Goal: Communication & Community: Share content

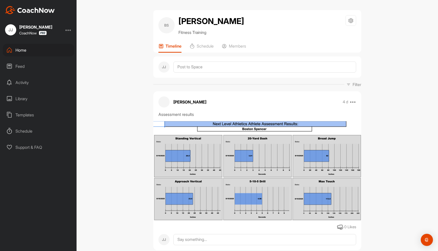
click at [26, 49] on div "Home" at bounding box center [38, 50] width 71 height 13
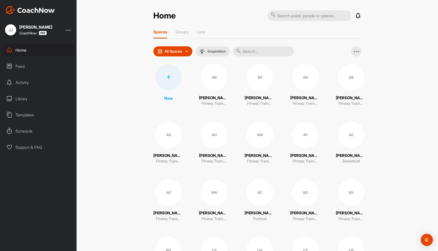
click at [114, 73] on div "Home Notifications Invitations This Month JE Jay E. joined space 2 w • Austin/J…" at bounding box center [257, 125] width 361 height 251
drag, startPoint x: 395, startPoint y: 115, endPoint x: 406, endPoint y: 115, distance: 10.9
click at [395, 115] on div "Home Notifications Invitations This Month JE Jay E. joined space 2 w • Austin/J…" at bounding box center [257, 125] width 361 height 251
click at [291, 16] on input "text" at bounding box center [310, 15] width 84 height 11
type input "[PERSON_NAME]"
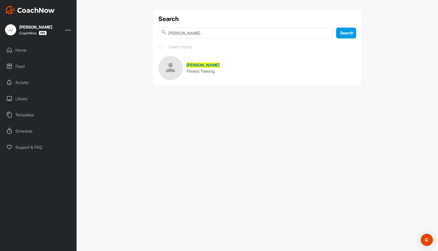
click at [218, 68] on link "[PERSON_NAME] Fitness Training" at bounding box center [257, 68] width 198 height 24
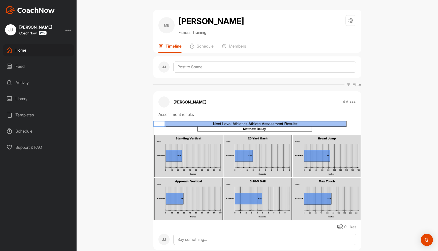
click at [40, 52] on div "Home" at bounding box center [38, 50] width 71 height 13
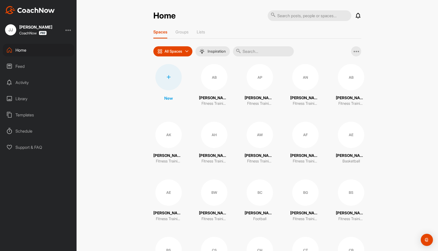
click at [292, 18] on input "text" at bounding box center [310, 15] width 84 height 11
type input "israel"
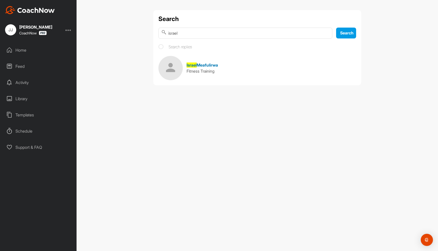
click at [230, 66] on link "Israel Meafulirwa Fitness Training" at bounding box center [257, 68] width 198 height 24
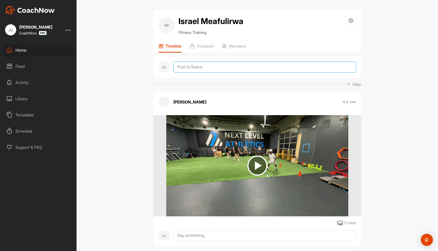
click at [204, 63] on textarea at bounding box center [264, 67] width 183 height 11
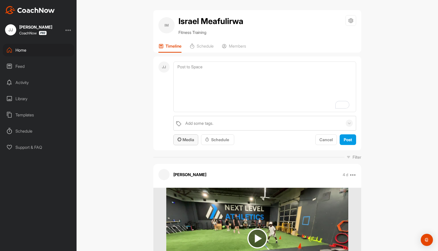
click at [188, 141] on span "Media" at bounding box center [185, 139] width 17 height 5
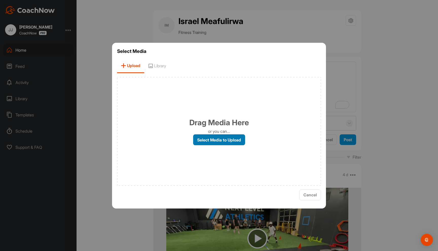
click at [221, 139] on label "Select Media to Upload" at bounding box center [219, 140] width 52 height 11
click at [0, 0] on input "Select Media to Upload" at bounding box center [0, 0] width 0 height 0
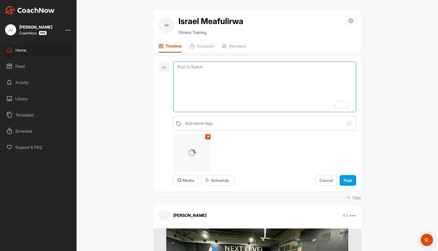
click at [230, 75] on textarea "To enrich screen reader interactions, please activate Accessibility in Grammarl…" at bounding box center [264, 87] width 183 height 51
type textarea "Assessment results, wasn't able to get 20-yard sprint time!"
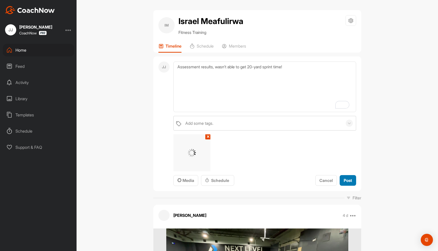
drag, startPoint x: 347, startPoint y: 183, endPoint x: 350, endPoint y: 183, distance: 2.5
click at [347, 183] on span "Post" at bounding box center [348, 180] width 8 height 5
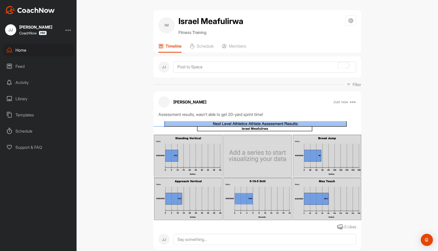
click at [390, 104] on div "IM Israel Meafulirwa Fitness Training Space Settings Your Notifications Timelin…" at bounding box center [257, 125] width 361 height 251
click at [233, 61] on div "JJ" at bounding box center [257, 67] width 208 height 21
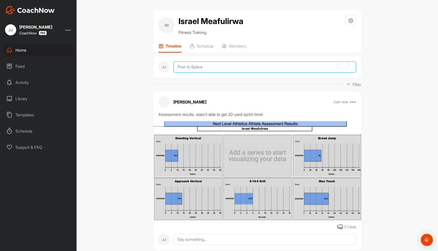
click at [236, 64] on textarea "To enrich screen reader interactions, please activate Accessibility in Grammarl…" at bounding box center [264, 67] width 183 height 11
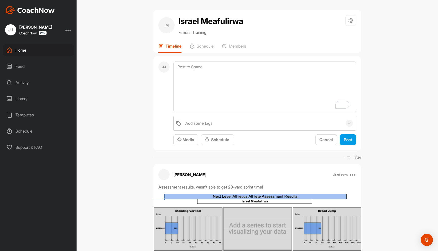
click at [104, 51] on div "IM Israel Meafulirwa Fitness Training Space Settings Your Notifications Timelin…" at bounding box center [257, 125] width 361 height 251
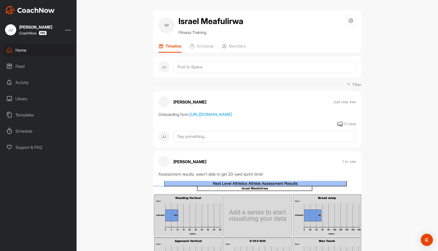
click at [31, 51] on div "Home" at bounding box center [38, 50] width 71 height 13
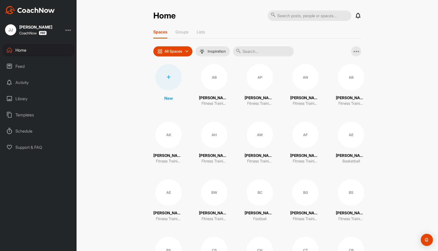
click at [300, 12] on input "text" at bounding box center [310, 15] width 84 height 11
type input "[PERSON_NAME]"
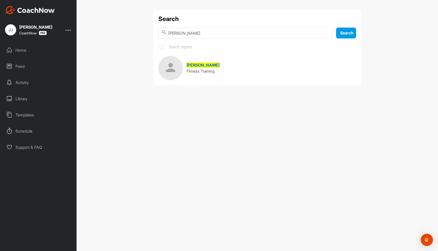
click at [203, 64] on span "[PERSON_NAME]" at bounding box center [203, 65] width 33 height 5
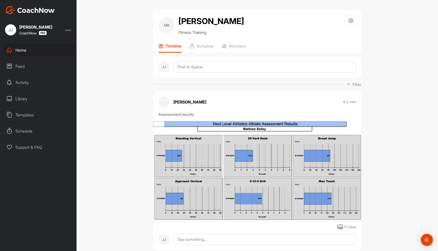
click at [25, 50] on div "Home" at bounding box center [38, 50] width 71 height 13
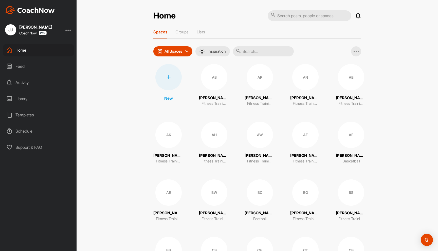
drag, startPoint x: 302, startPoint y: 15, endPoint x: 304, endPoint y: 18, distance: 3.8
click at [302, 15] on input "text" at bounding box center [310, 15] width 84 height 11
type input "boston s"
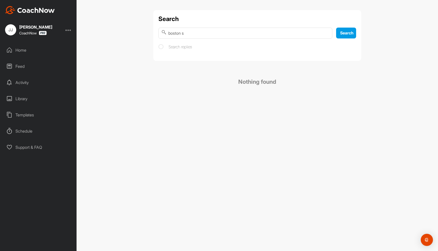
click at [198, 35] on input "boston s" at bounding box center [245, 33] width 174 height 11
type input "boston [PERSON_NAME]"
click at [206, 66] on span "[PERSON_NAME]" at bounding box center [203, 65] width 33 height 5
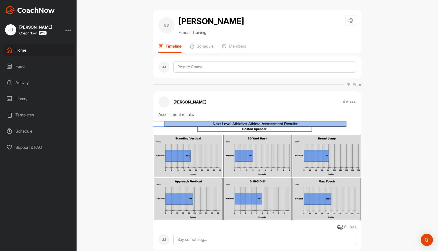
click at [132, 91] on div "BS Boston [PERSON_NAME] Fitness Training Space Settings Your Notifications Time…" at bounding box center [257, 125] width 361 height 251
click at [41, 49] on div "Home" at bounding box center [38, 50] width 71 height 13
